Goal: Task Accomplishment & Management: Use online tool/utility

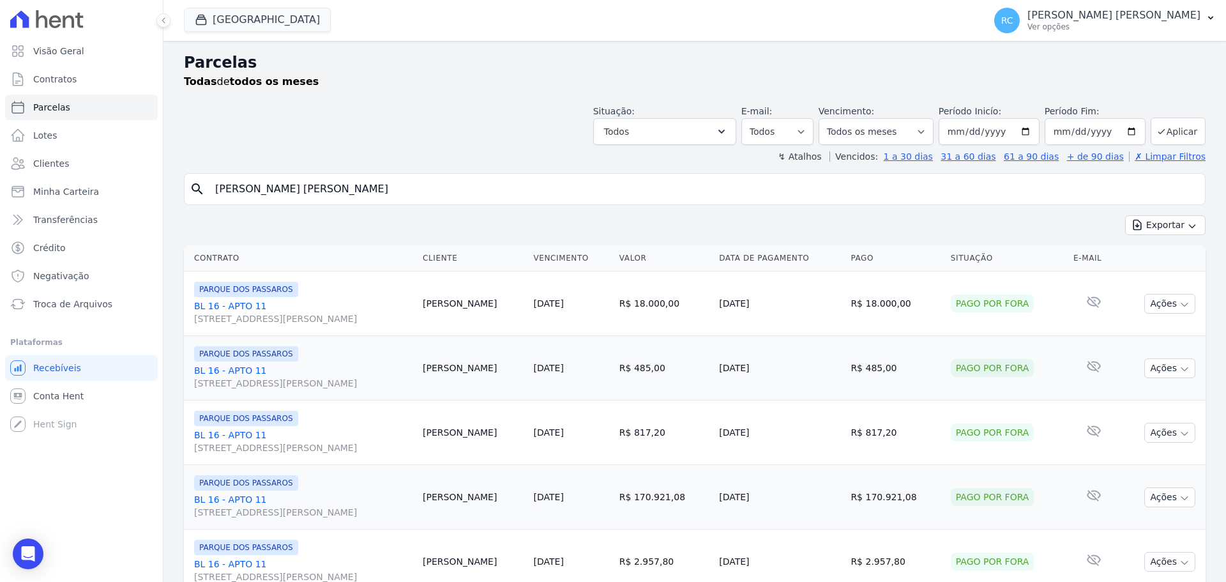
select select
drag, startPoint x: 439, startPoint y: 190, endPoint x: 103, endPoint y: 188, distance: 336.4
click at [103, 188] on div "Visão Geral Contratos Parcelas Lotes Clientes Minha Carteira Transferências Cré…" at bounding box center [613, 291] width 1226 height 582
type input "maiter"
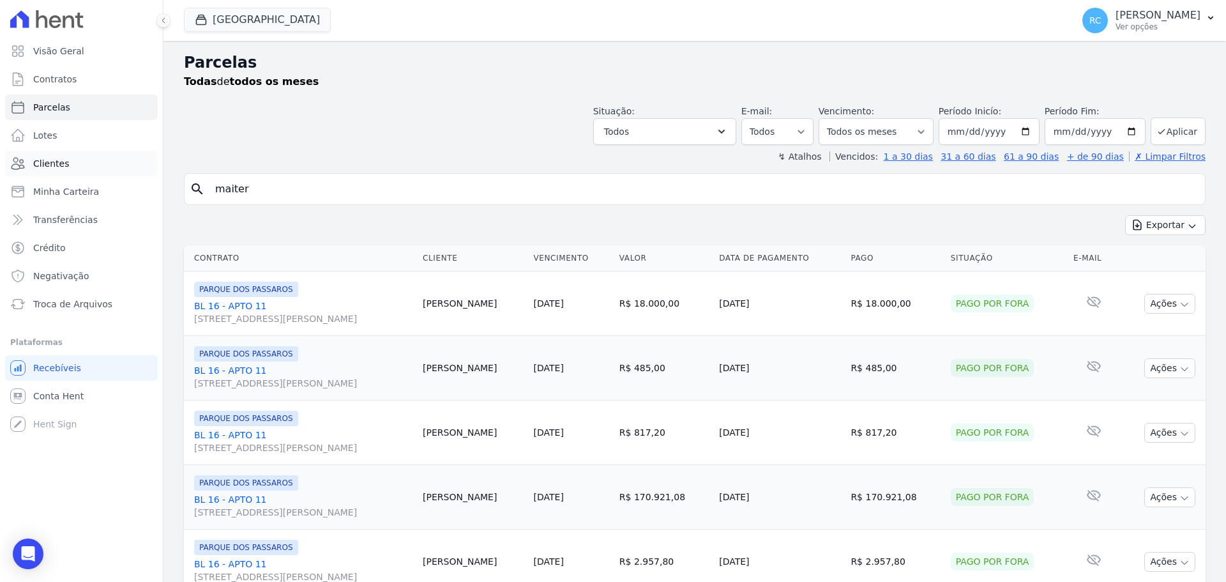
select select
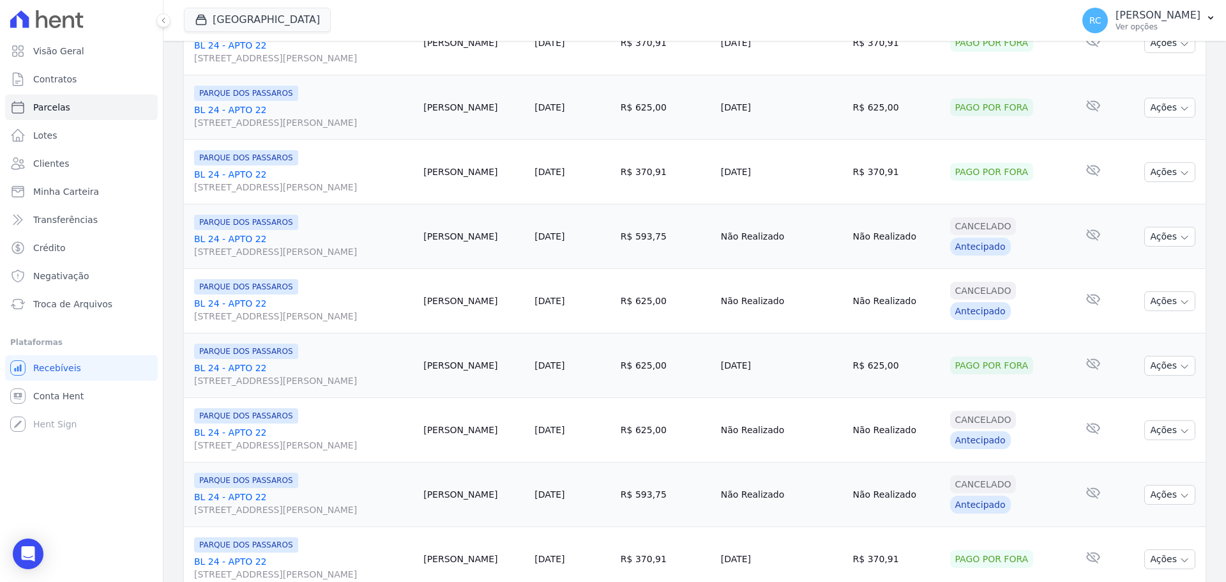
scroll to position [1357, 0]
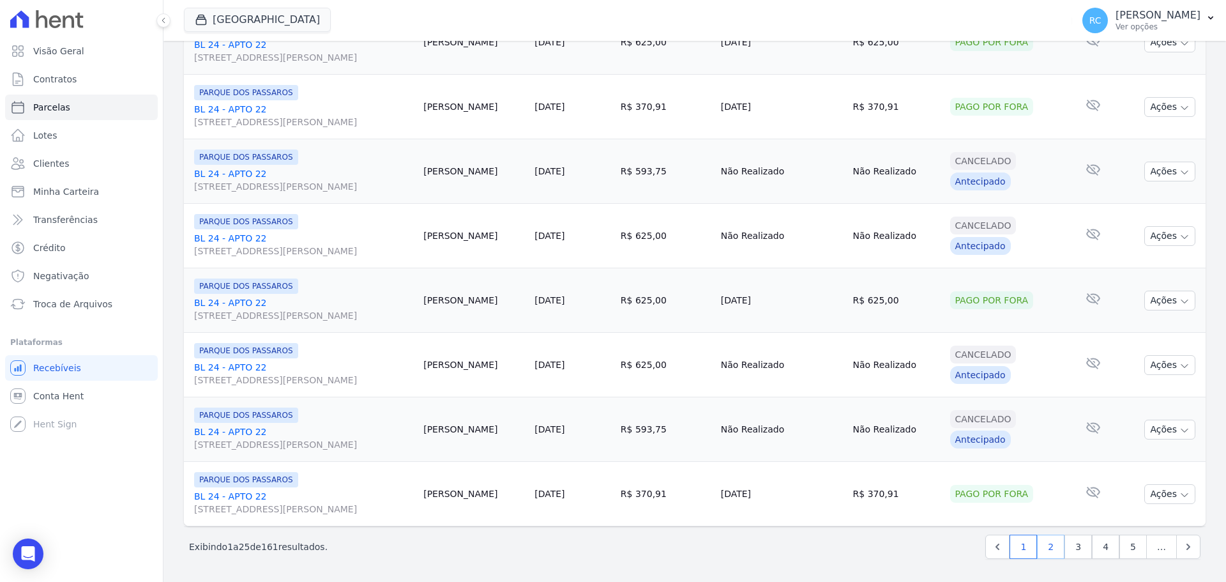
click at [1050, 551] on link "2" at bounding box center [1050, 546] width 27 height 24
select select
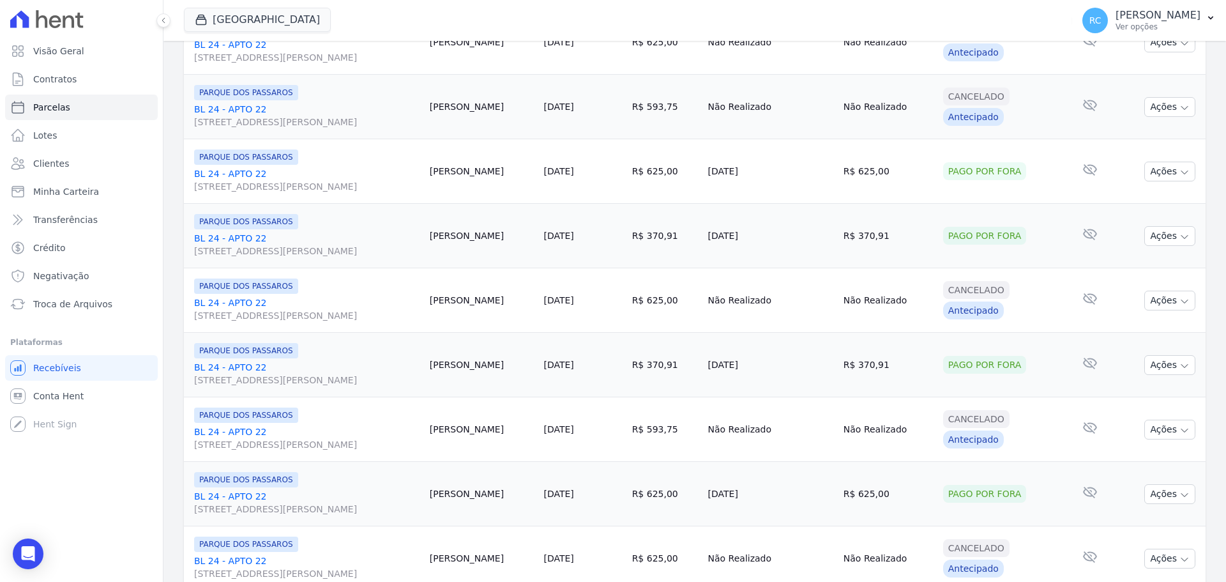
scroll to position [1357, 0]
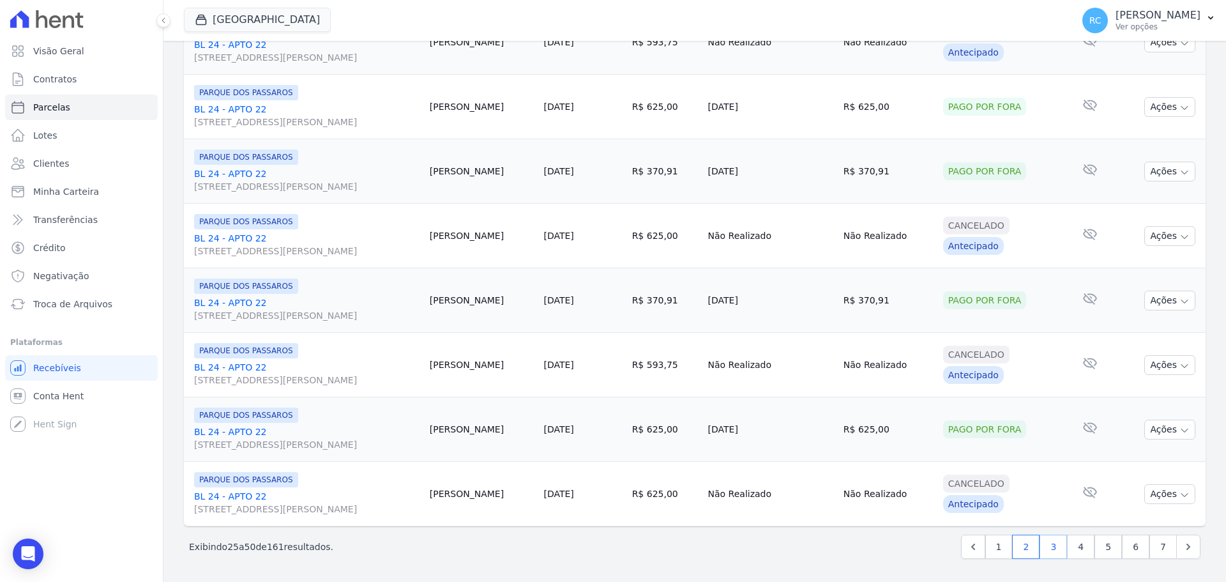
click at [1051, 548] on link "3" at bounding box center [1052, 546] width 27 height 24
select select
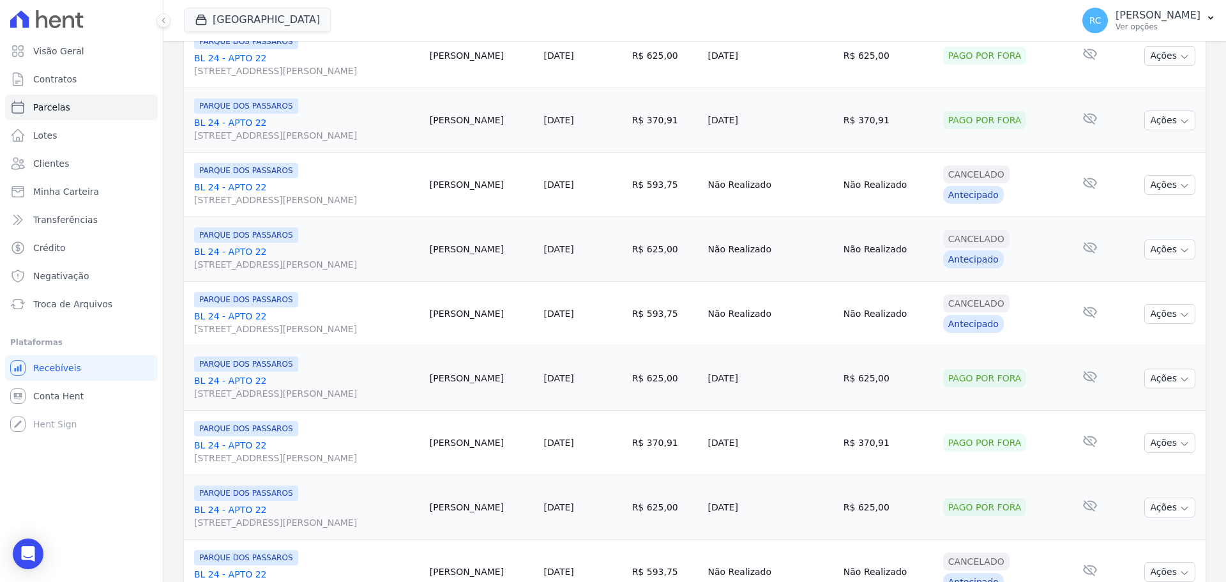
scroll to position [1341, 0]
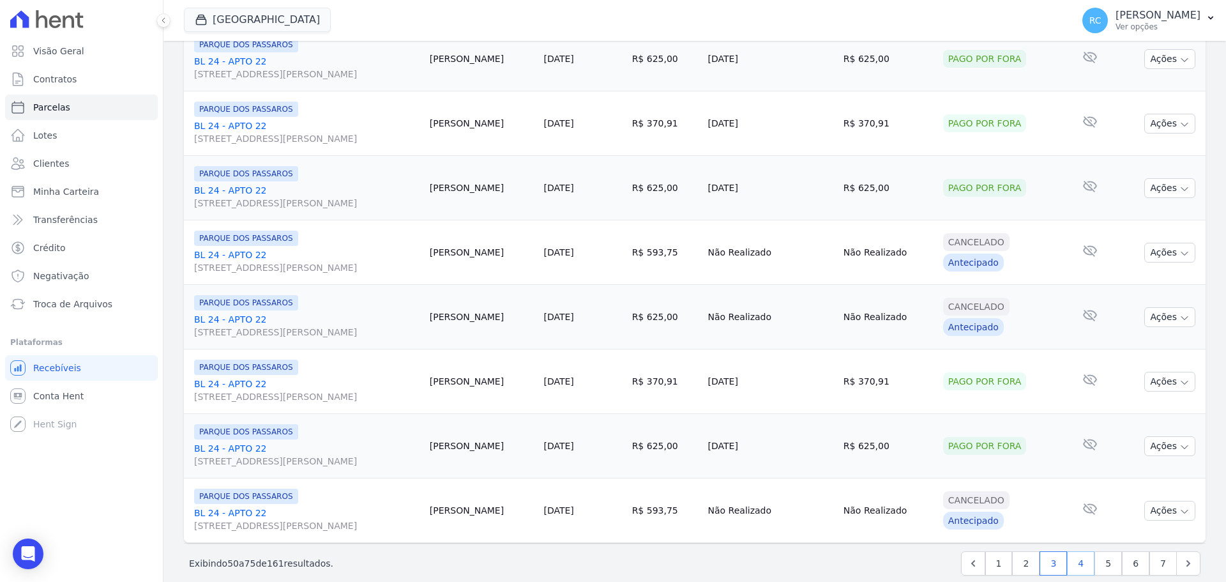
click at [1069, 565] on link "4" at bounding box center [1080, 563] width 27 height 24
select select
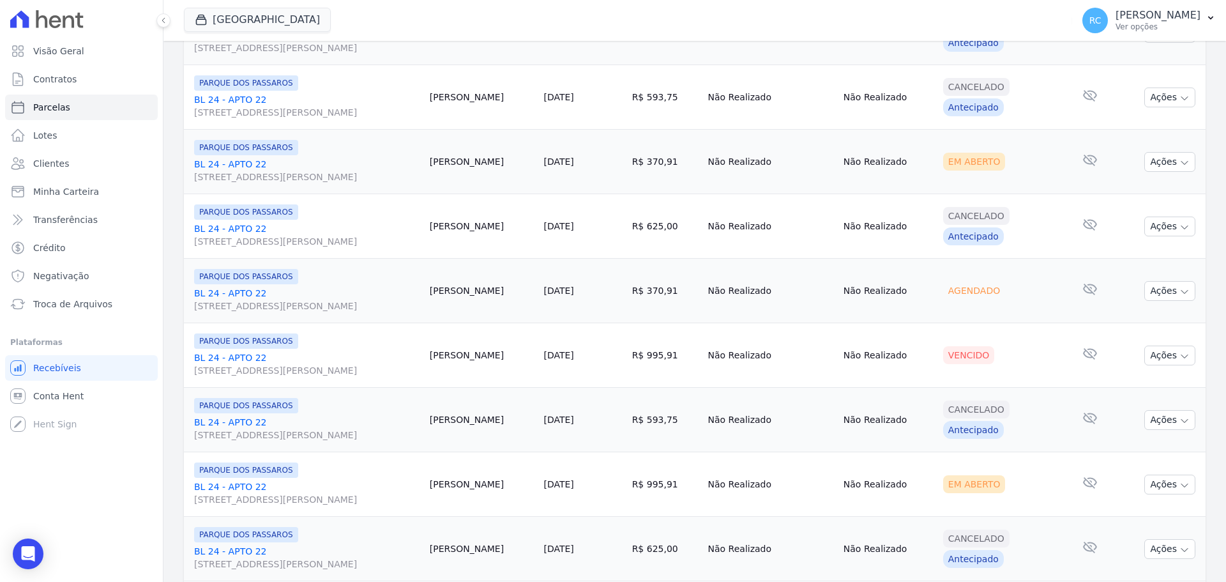
scroll to position [958, 0]
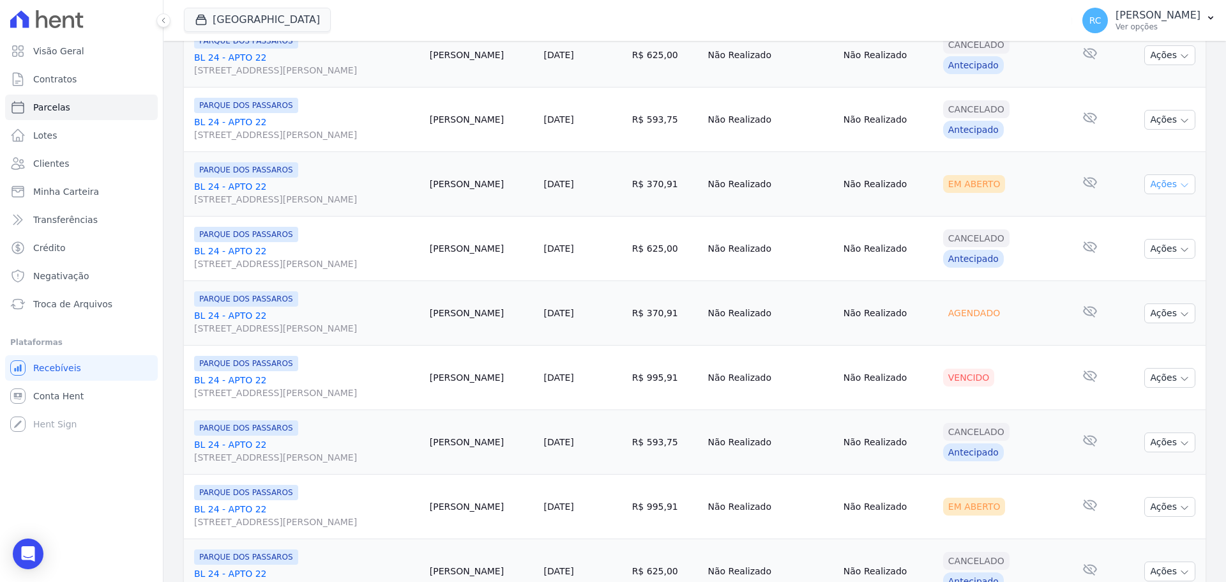
click at [1164, 179] on button "Ações" at bounding box center [1169, 184] width 51 height 20
click at [1139, 283] on link "Liquidação Manual" at bounding box center [1164, 285] width 123 height 24
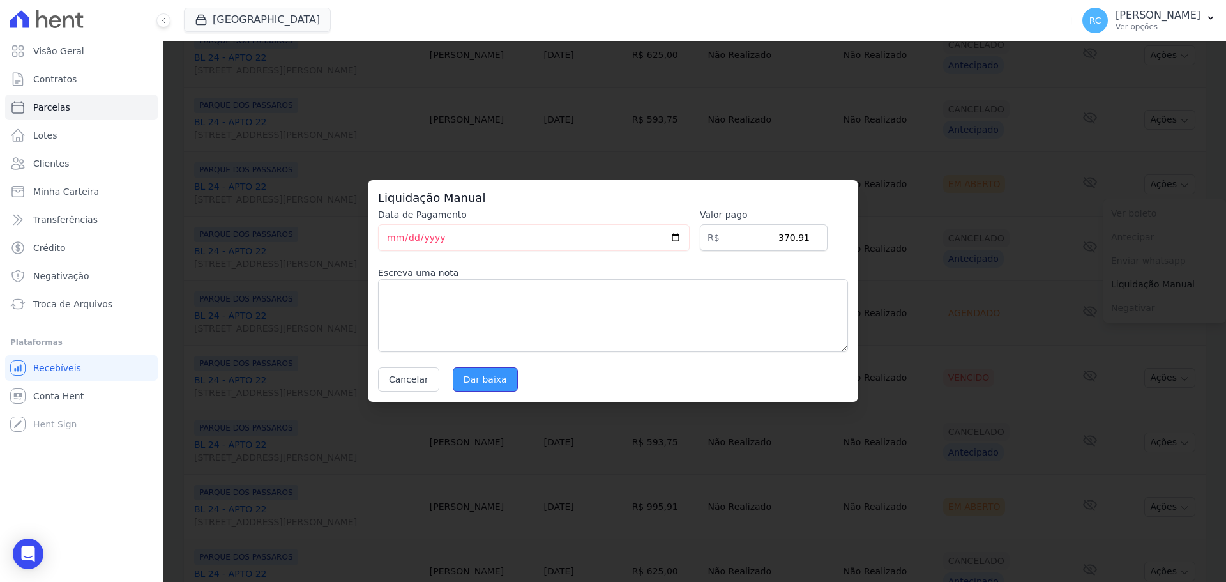
click at [472, 377] on input "Dar baixa" at bounding box center [485, 379] width 65 height 24
select select
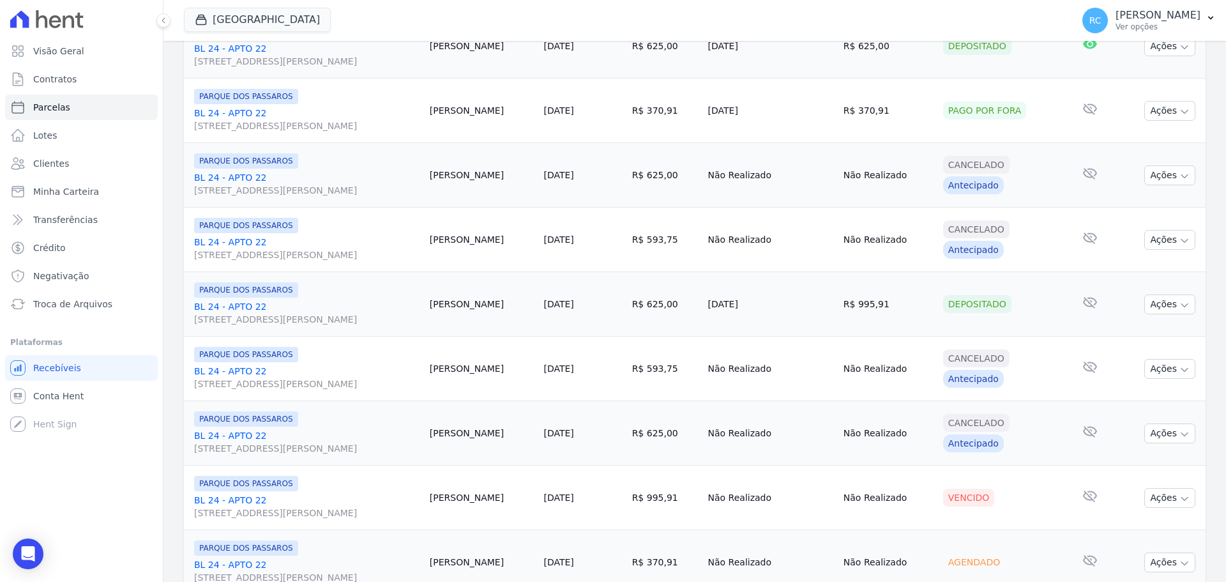
scroll to position [1085, 0]
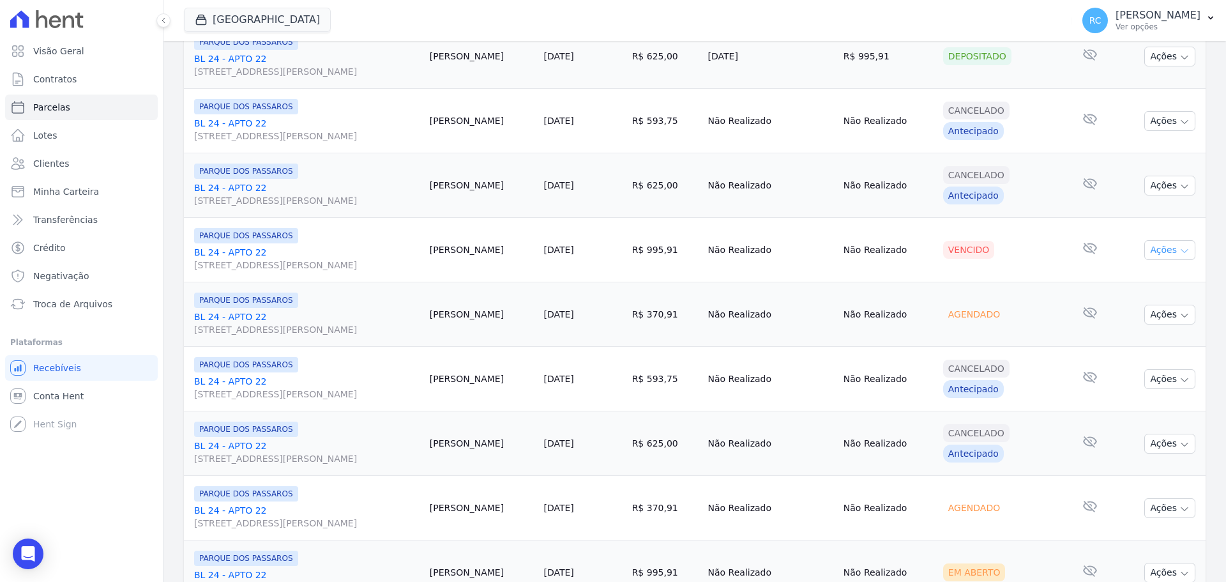
click at [1179, 249] on icon "button" at bounding box center [1184, 251] width 10 height 10
click at [1122, 353] on link "Liquidação Manual" at bounding box center [1164, 350] width 123 height 24
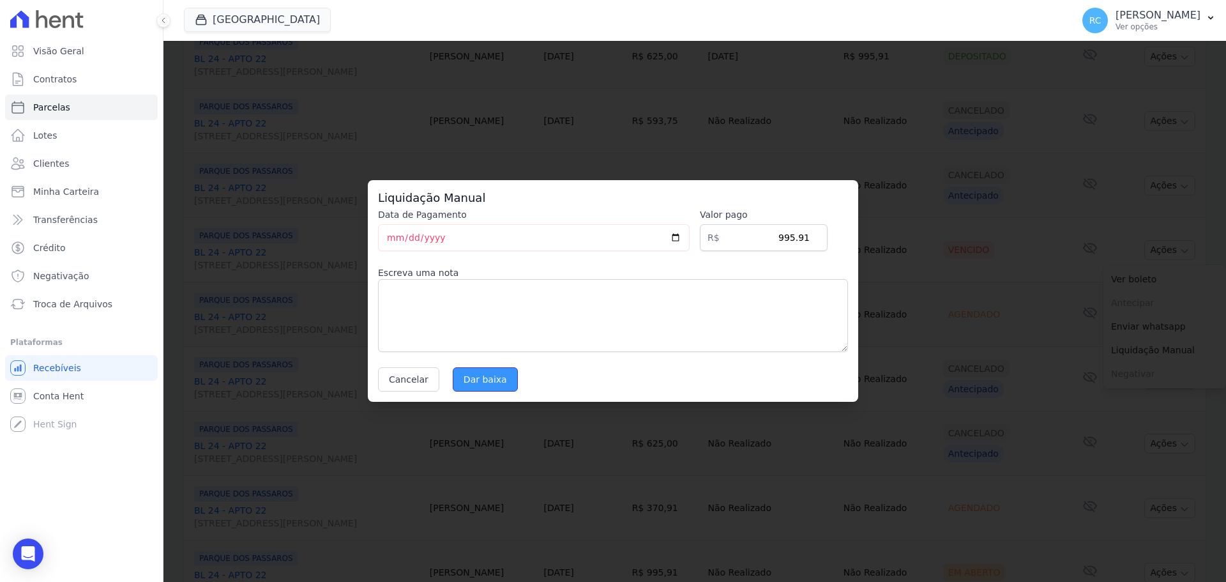
click at [493, 380] on input "Dar baixa" at bounding box center [485, 379] width 65 height 24
select select
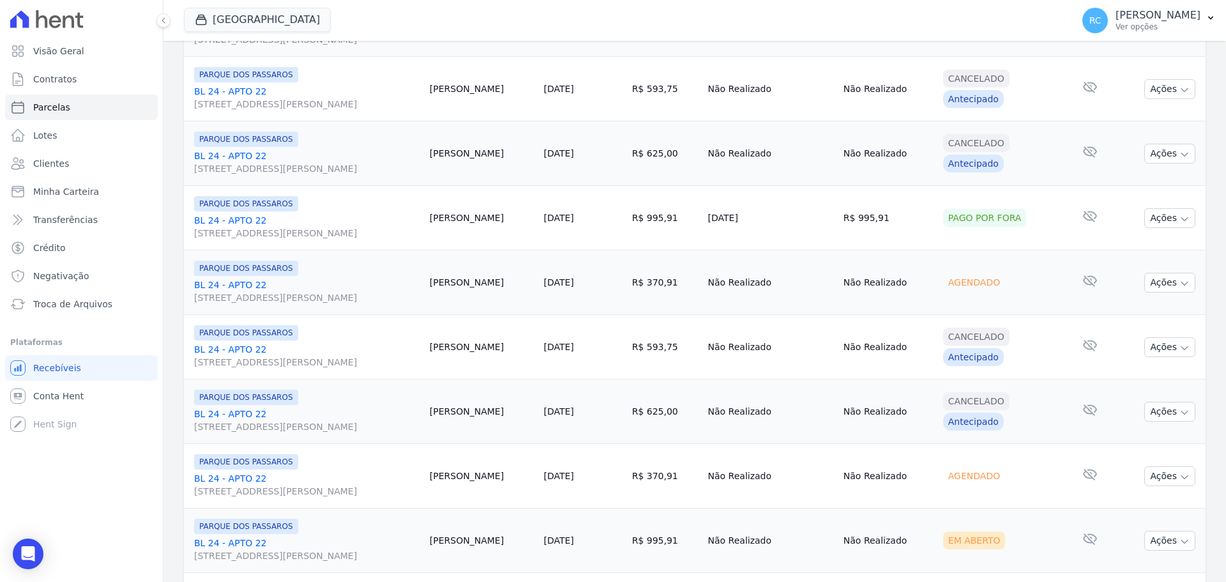
scroll to position [1149, 0]
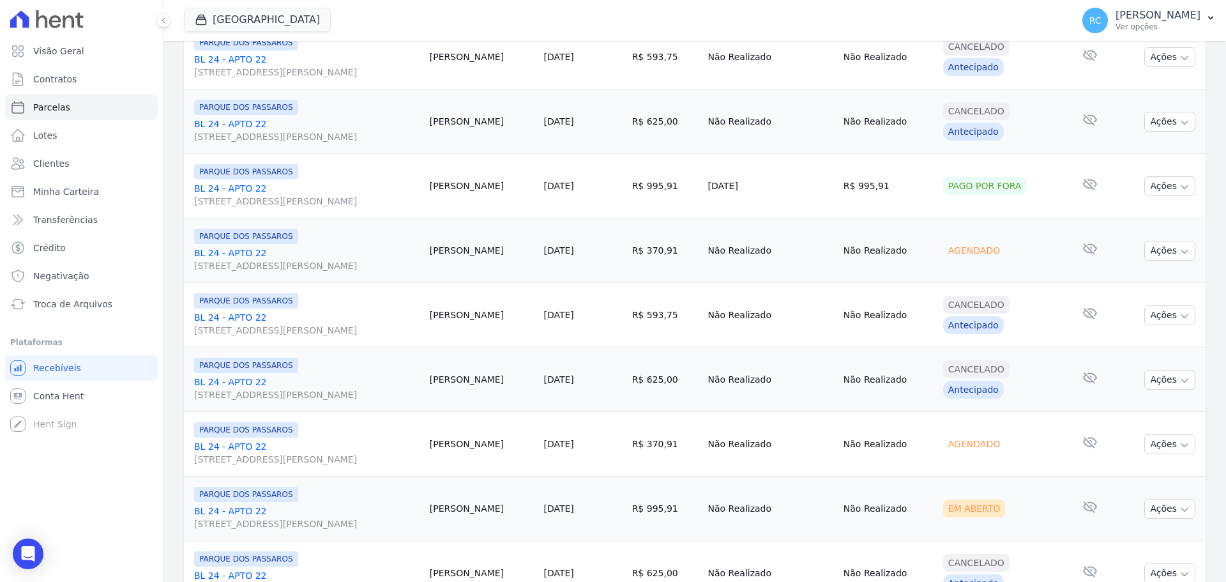
click at [1187, 290] on td "Ações Ver boleto Não é possível visualizar o boleto de um pagamento cancelado A…" at bounding box center [1160, 315] width 89 height 64
drag, startPoint x: 1154, startPoint y: 263, endPoint x: 1162, endPoint y: 252, distance: 13.3
click at [1155, 262] on td "Ações Ver boleto Não é possível visualizar o boleto de um pagamento agendado An…" at bounding box center [1160, 250] width 89 height 64
click at [1162, 252] on button "Ações" at bounding box center [1169, 251] width 51 height 20
click at [1187, 353] on link "Liquidação Manual" at bounding box center [1164, 351] width 123 height 24
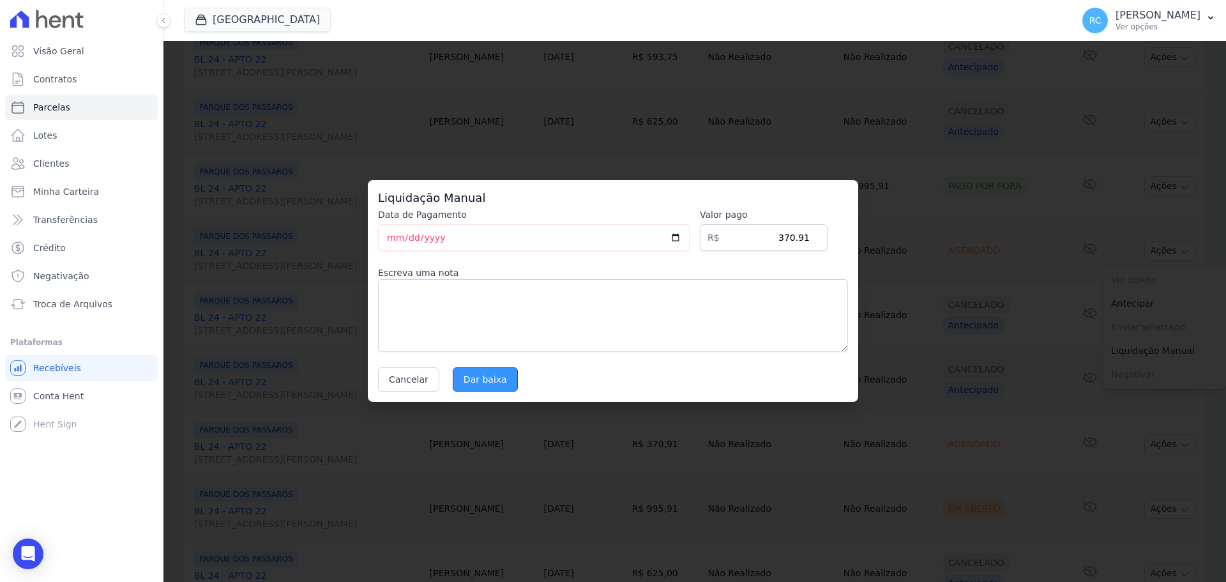
click at [472, 375] on input "Dar baixa" at bounding box center [485, 379] width 65 height 24
select select
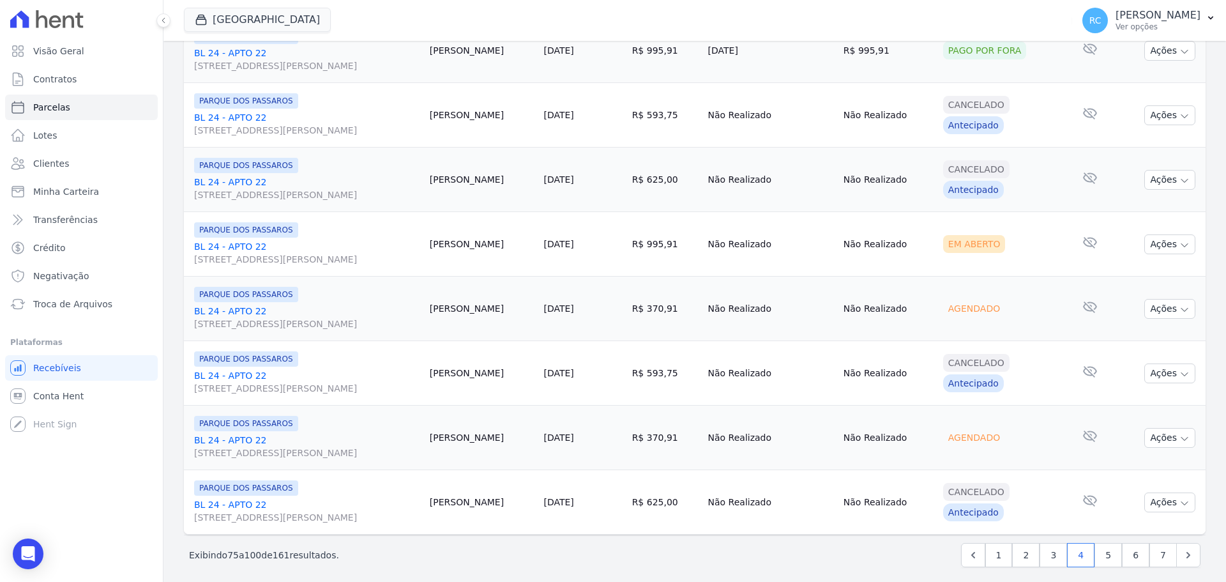
scroll to position [1357, 0]
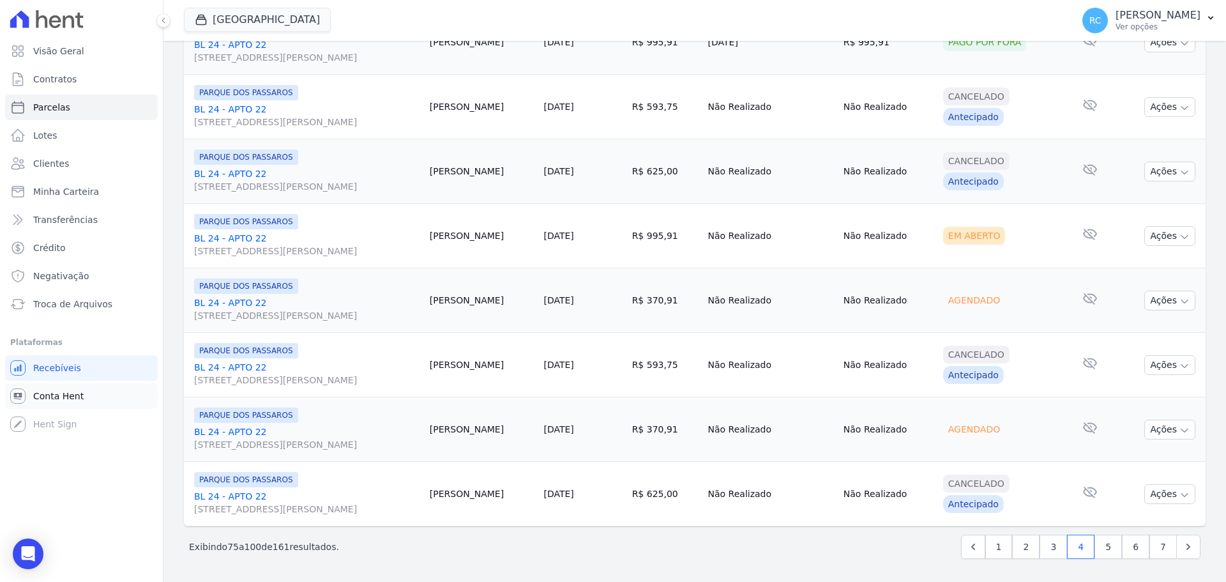
click at [59, 394] on span "Conta Hent" at bounding box center [58, 395] width 50 height 13
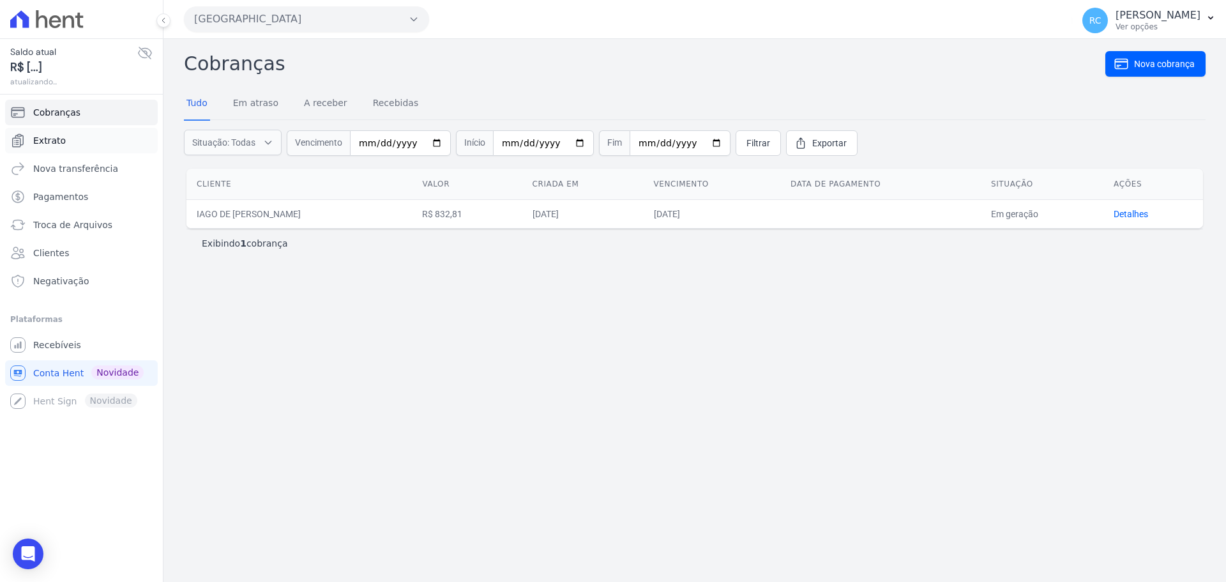
click at [76, 147] on link "Extrato" at bounding box center [81, 141] width 153 height 26
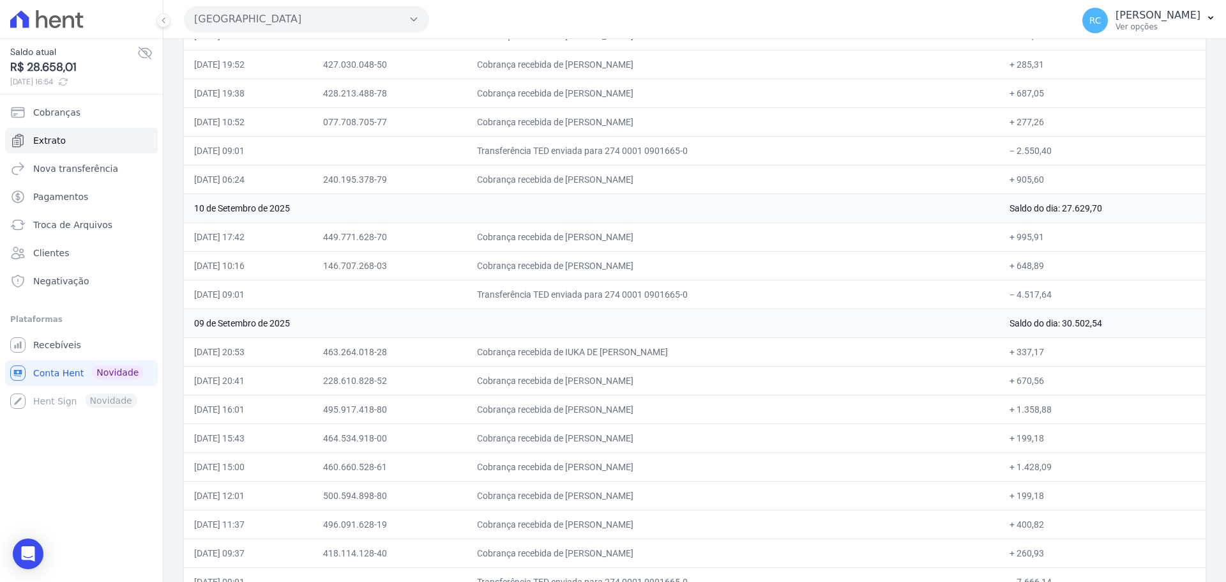
scroll to position [1659, 0]
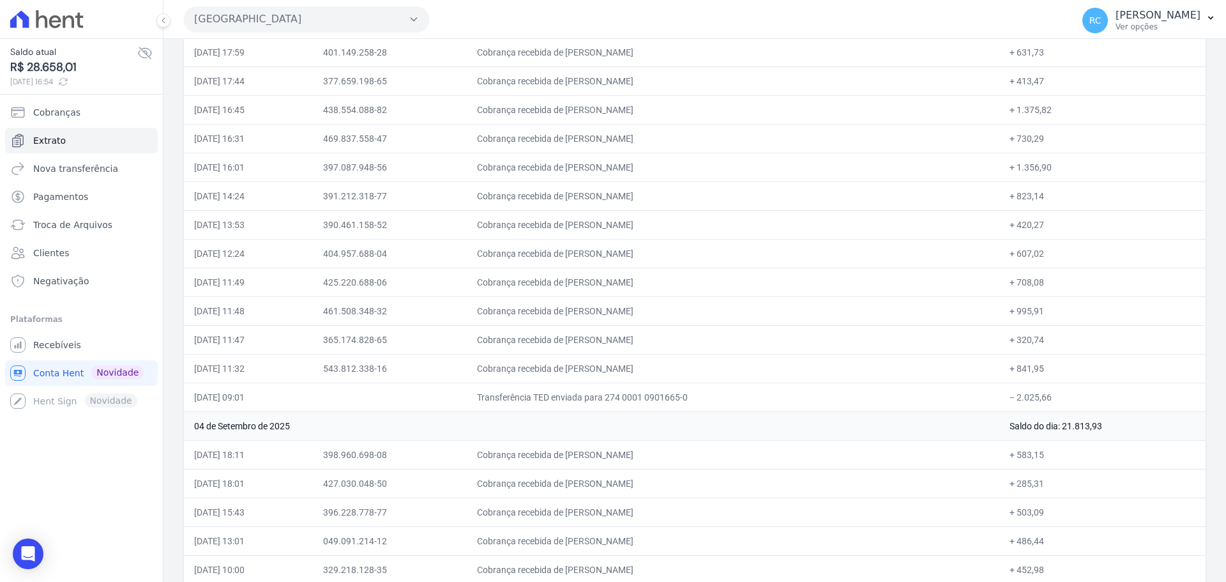
drag, startPoint x: 220, startPoint y: 305, endPoint x: 1051, endPoint y: 305, distance: 830.5
click at [1053, 306] on tr "05/09/2025, 11:48 461.508.348-32 Cobrança recebida de MAITER MUNIZ DE ALMEIDA +…" at bounding box center [694, 310] width 1021 height 29
